Goal: Find contact information: Find contact information

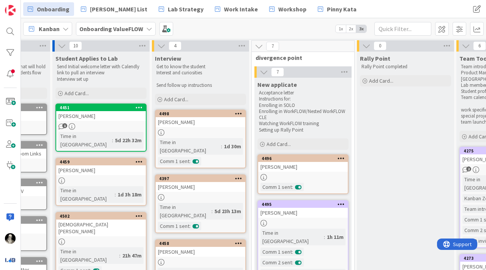
scroll to position [1, 74]
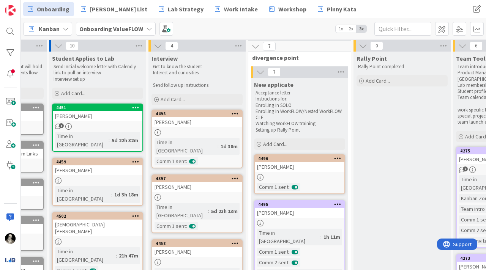
click at [313, 166] on div "[PERSON_NAME]" at bounding box center [300, 167] width 90 height 10
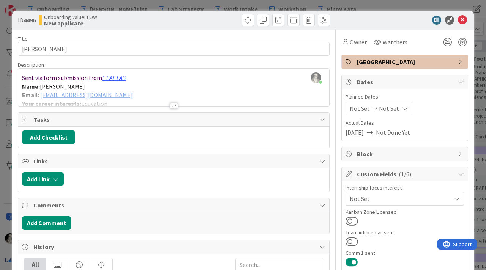
click at [176, 107] on div at bounding box center [174, 106] width 8 height 6
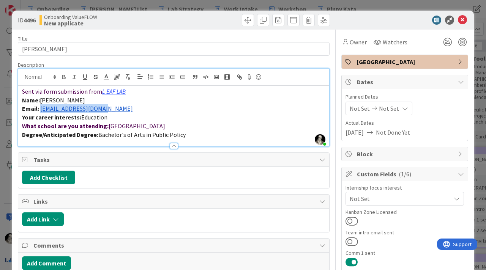
drag, startPoint x: 110, startPoint y: 110, endPoint x: 39, endPoint y: 109, distance: 70.3
click at [39, 109] on p "Email: [EMAIL_ADDRESS][DOMAIN_NAME]" at bounding box center [173, 108] width 303 height 9
copy link "[EMAIL_ADDRESS][DOMAIN_NAME]"
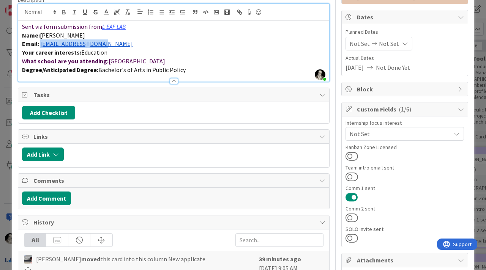
scroll to position [74, 0]
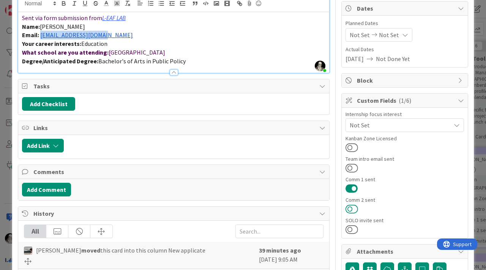
click at [349, 207] on button at bounding box center [352, 209] width 13 height 10
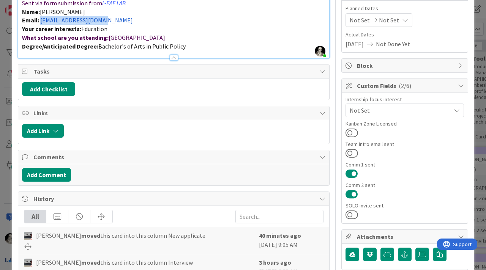
scroll to position [97, 0]
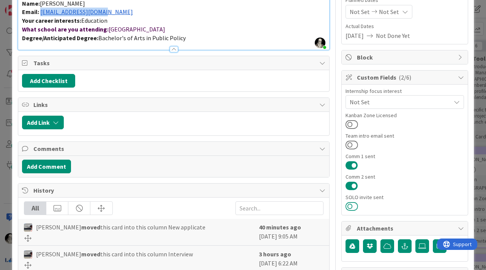
click at [352, 204] on button at bounding box center [352, 207] width 13 height 10
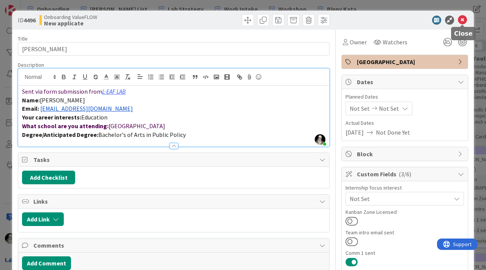
click at [461, 19] on icon at bounding box center [462, 20] width 9 height 9
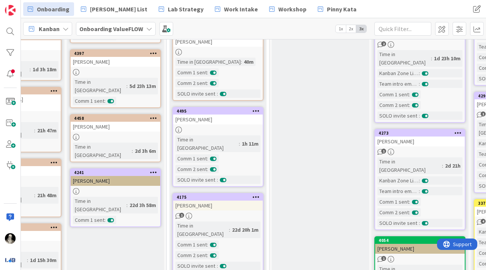
scroll to position [0, 156]
